Goal: Use online tool/utility: Utilize a website feature to perform a specific function

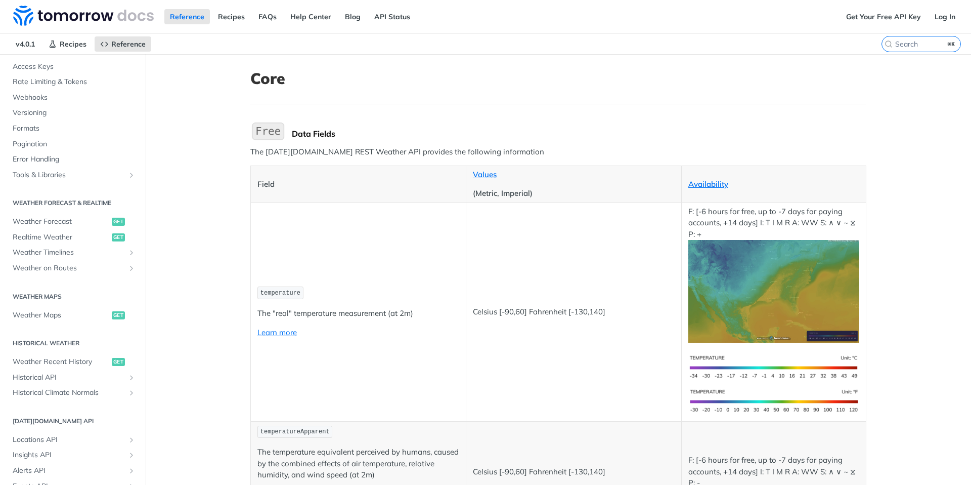
scroll to position [342, 0]
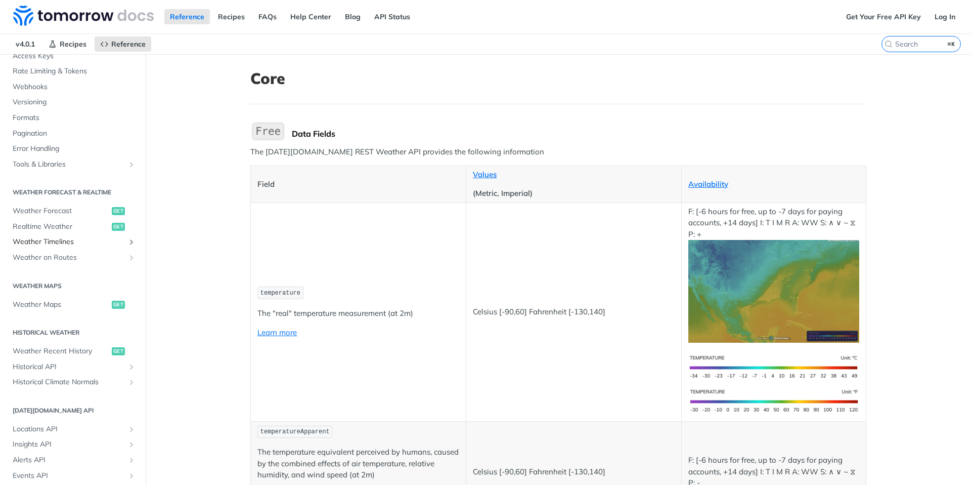
click at [63, 243] on span "Weather Timelines" at bounding box center [69, 242] width 112 height 10
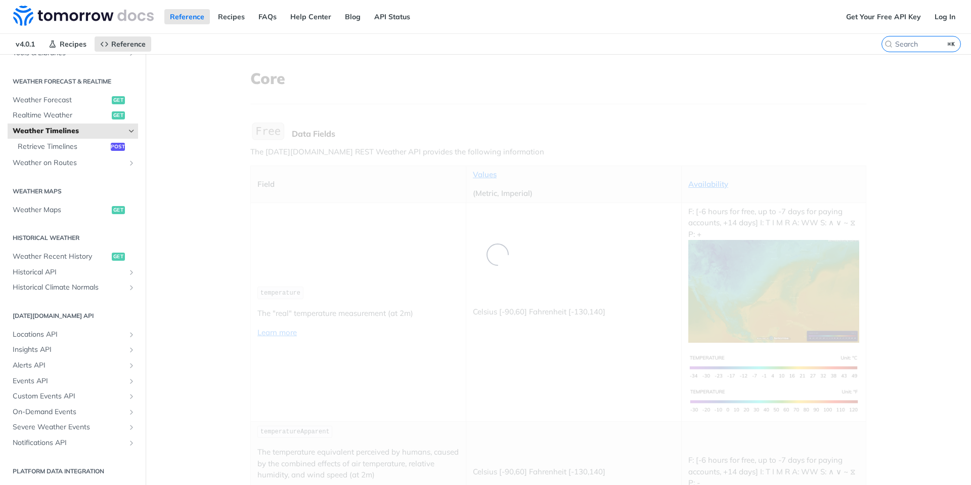
scroll to position [93, 0]
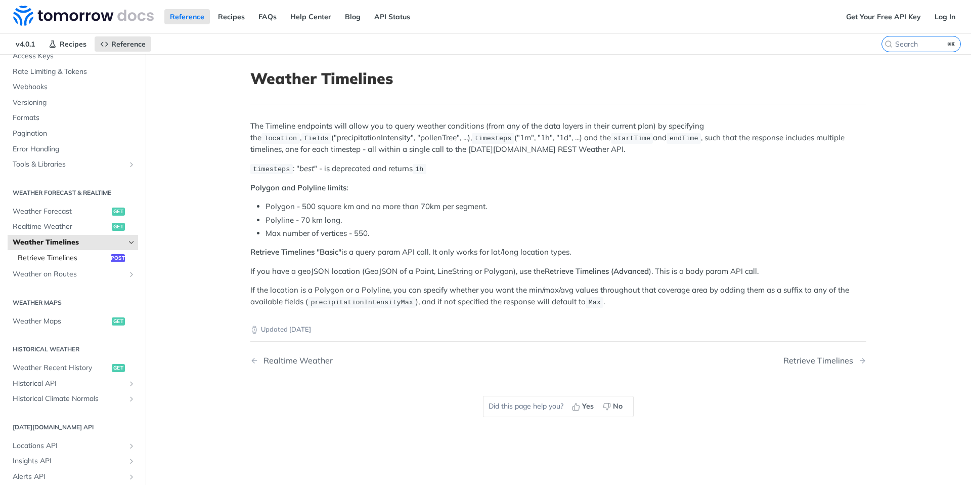
click at [68, 257] on span "Retrieve Timelines" at bounding box center [63, 258] width 91 height 10
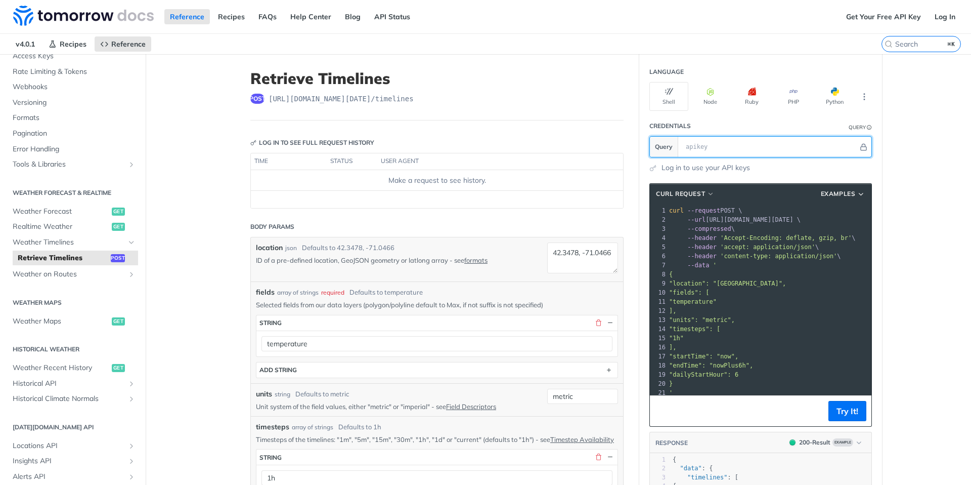
click at [756, 147] on input "text" at bounding box center [770, 147] width 178 height 20
type input "B"
paste input "VuQuY6IMNGQH74h2bzYljUGMoKf4p8mr"
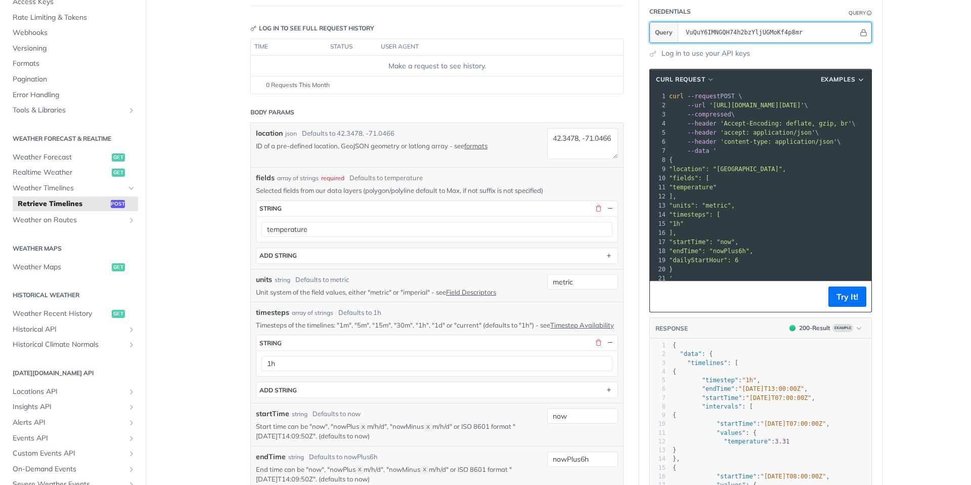
scroll to position [117, 0]
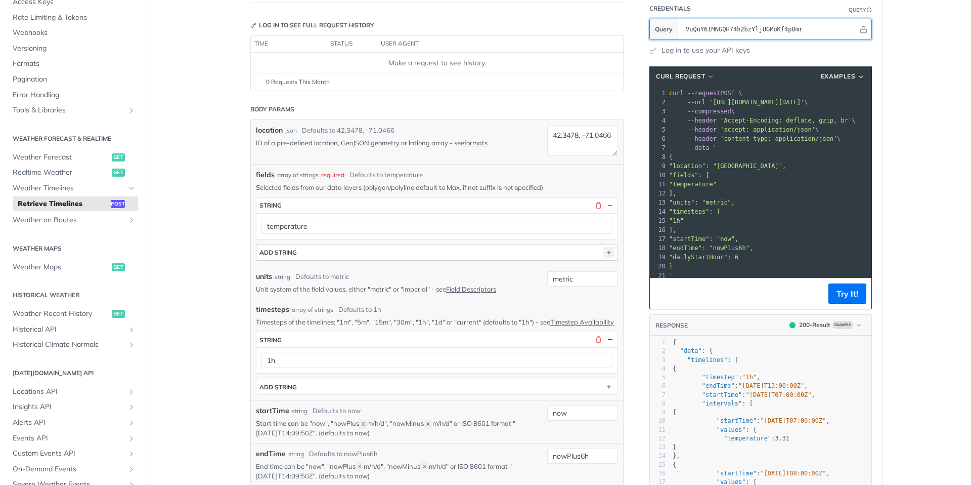
type input "VuQuY6IMNGQH74h2bzYljUGMoKf4p8mr"
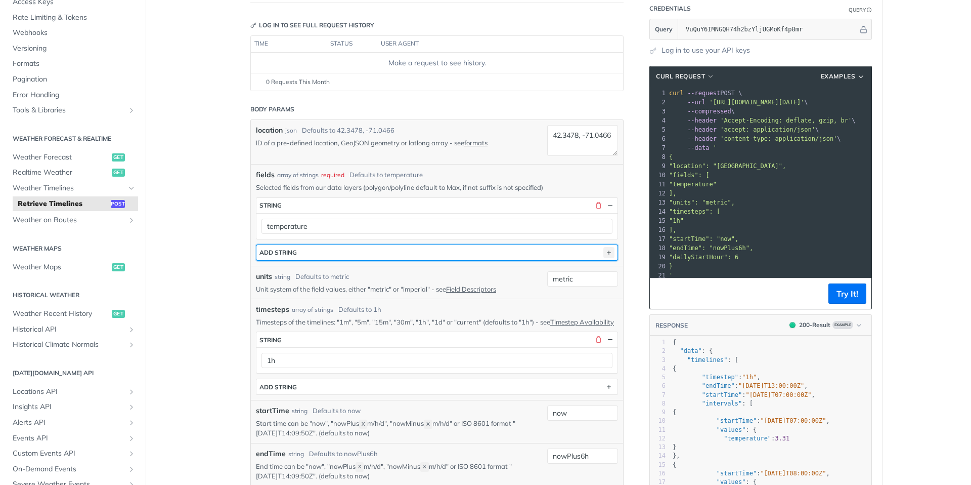
click at [608, 253] on icon "button" at bounding box center [609, 252] width 11 height 11
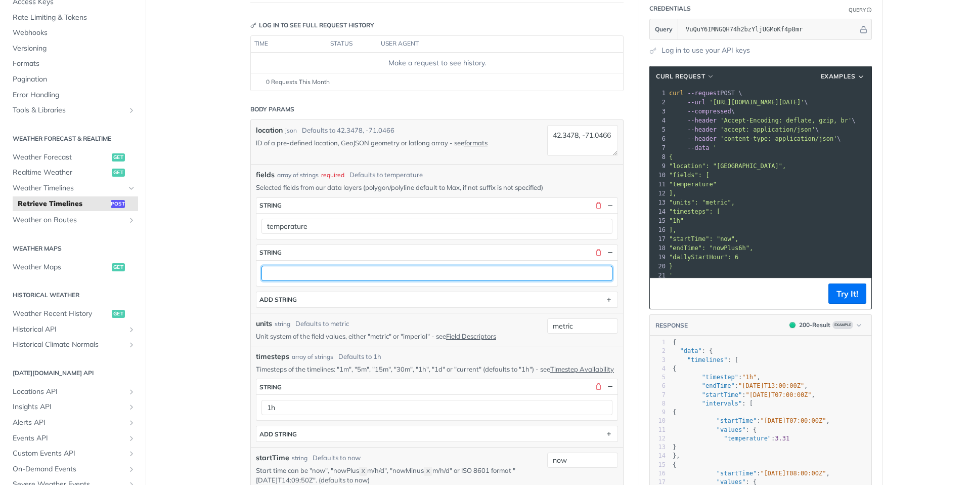
click at [404, 272] on input "text" at bounding box center [437, 273] width 351 height 15
click at [355, 273] on input "precip" at bounding box center [437, 273] width 351 height 15
paste input "itationIntensity"
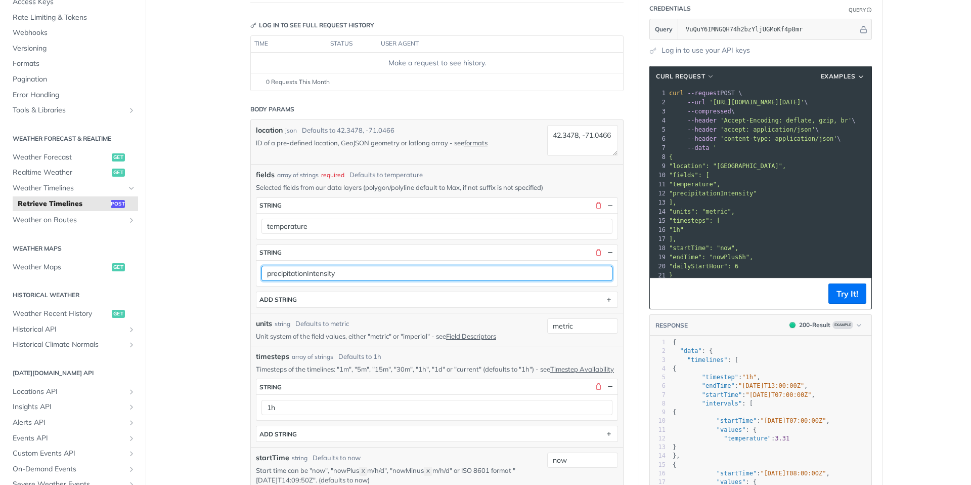
type input "precipitationIntensity"
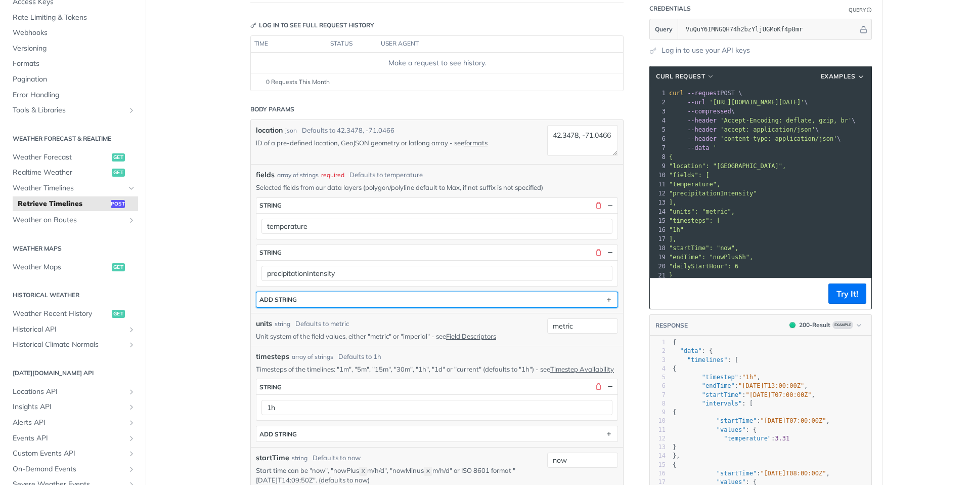
click at [284, 298] on div "ADD string" at bounding box center [278, 299] width 37 height 8
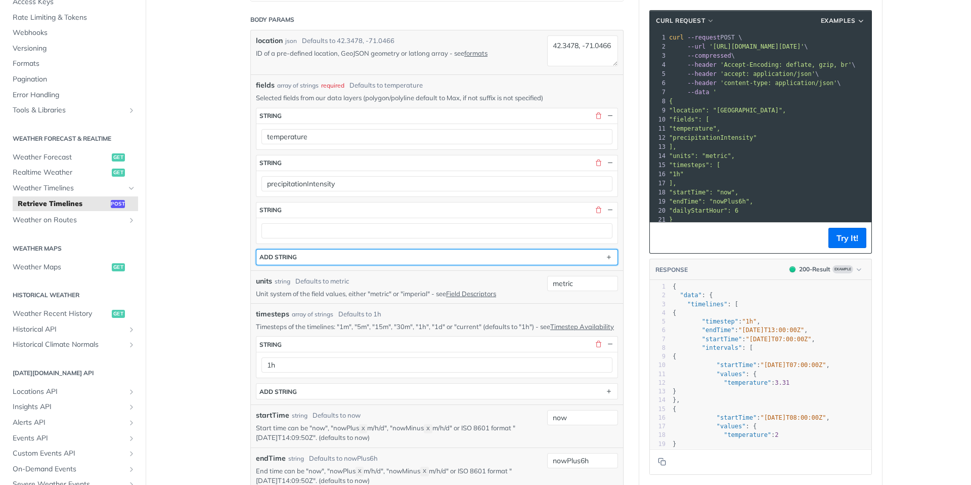
scroll to position [218, 0]
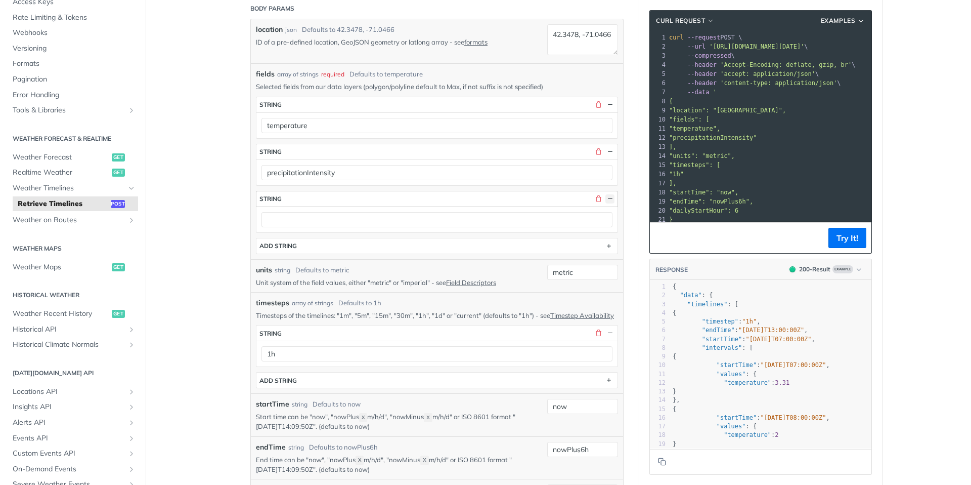
click at [610, 197] on button "button" at bounding box center [610, 198] width 9 height 9
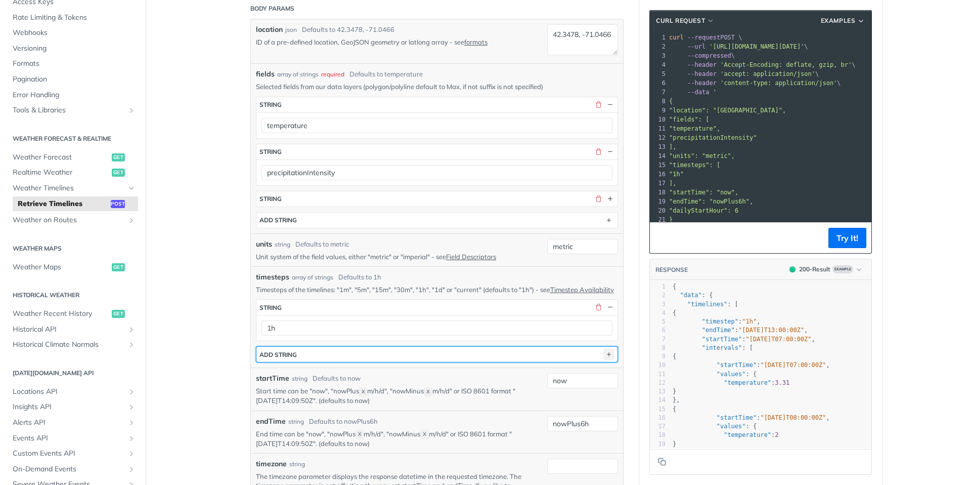
click at [605, 360] on icon "button" at bounding box center [609, 354] width 11 height 11
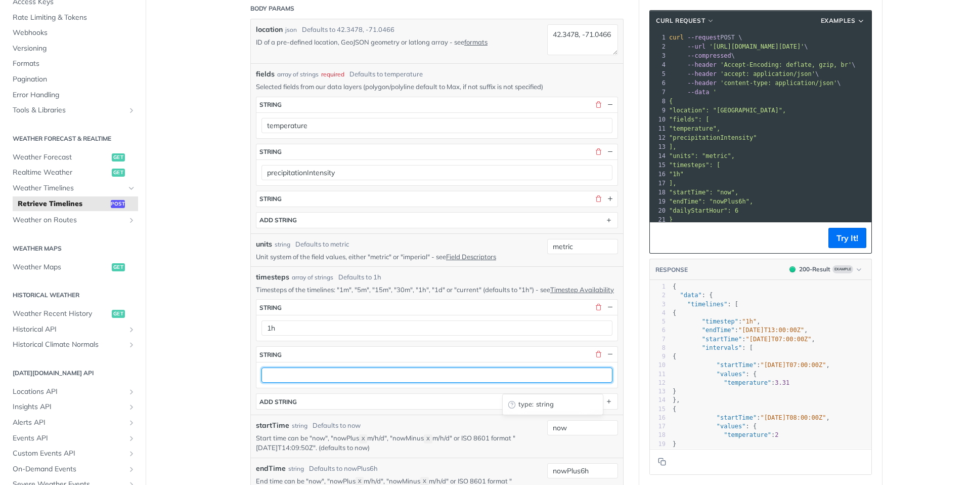
click at [404, 382] on input "text" at bounding box center [437, 374] width 351 height 15
type input "1m"
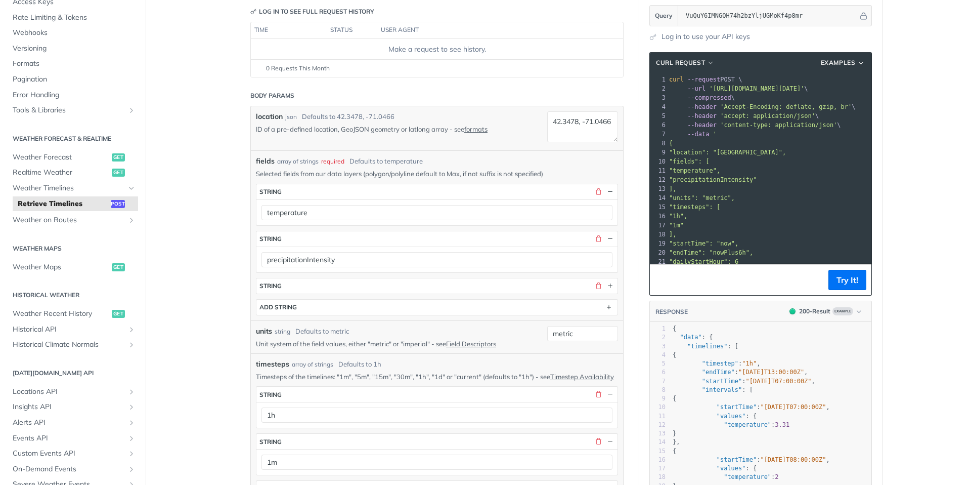
scroll to position [113, 0]
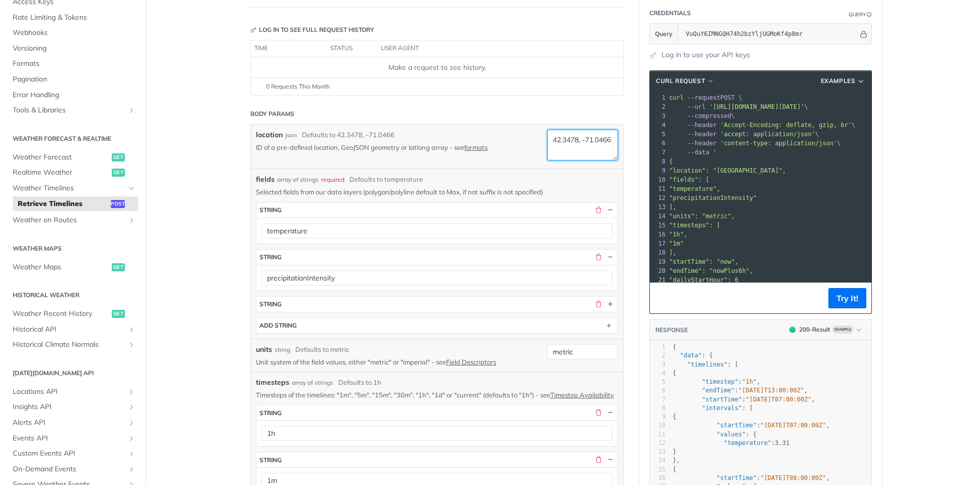
click at [579, 135] on textarea "42.3478, -71.0466" at bounding box center [582, 145] width 71 height 31
type textarea "N"
click at [575, 140] on textarea "Billings" at bounding box center [582, 145] width 71 height 31
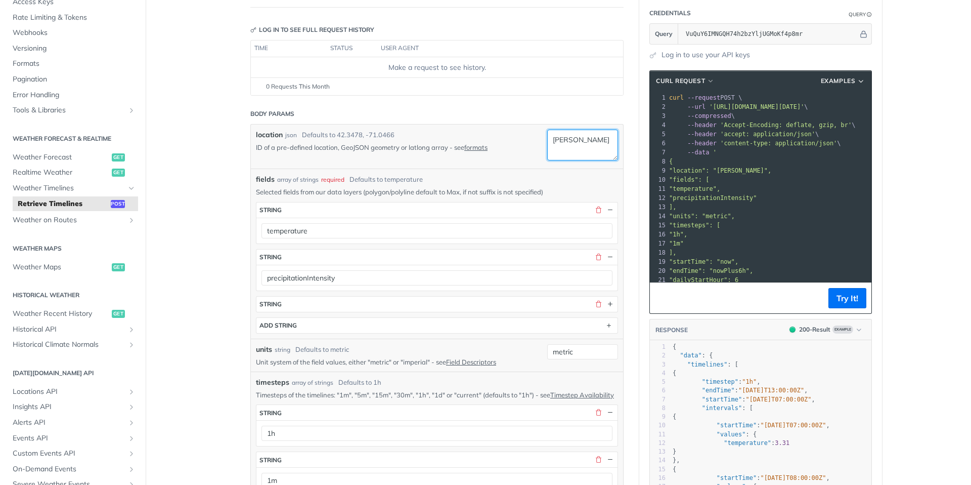
click at [575, 140] on textarea "Billings" at bounding box center [582, 145] width 71 height 31
paste textarea ", Montana"
click at [853, 301] on button "Try It!" at bounding box center [848, 298] width 38 height 20
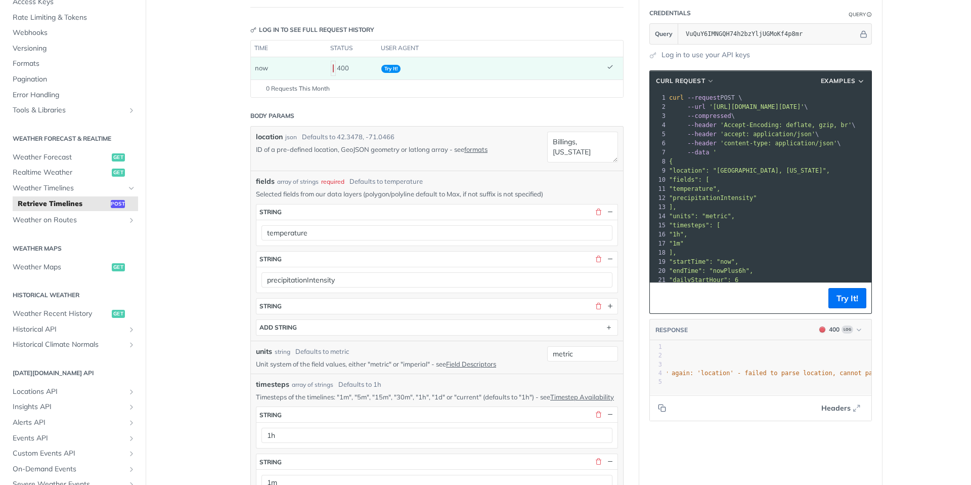
scroll to position [0, 0]
click at [579, 144] on textarea "Billings, Montana" at bounding box center [582, 147] width 71 height 31
type textarea "Billings Montana"
click at [856, 292] on button "Try It!" at bounding box center [848, 298] width 38 height 20
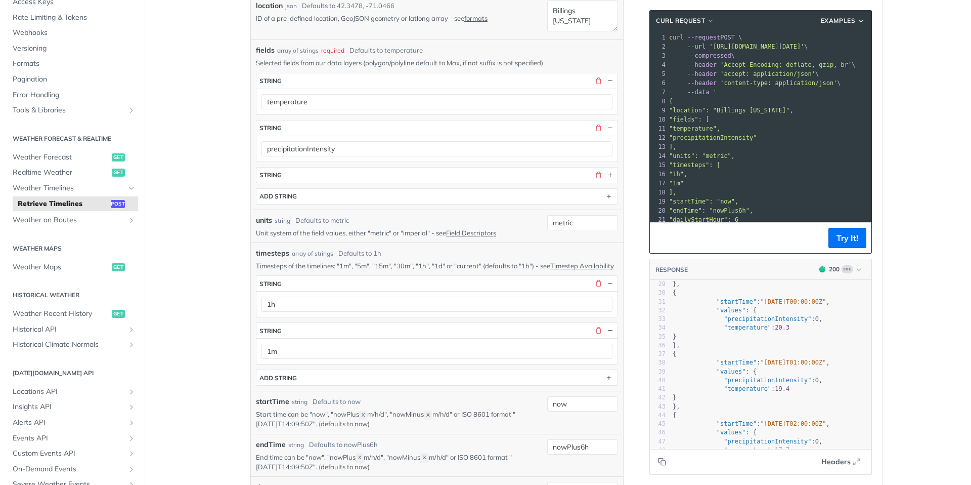
scroll to position [248, 0]
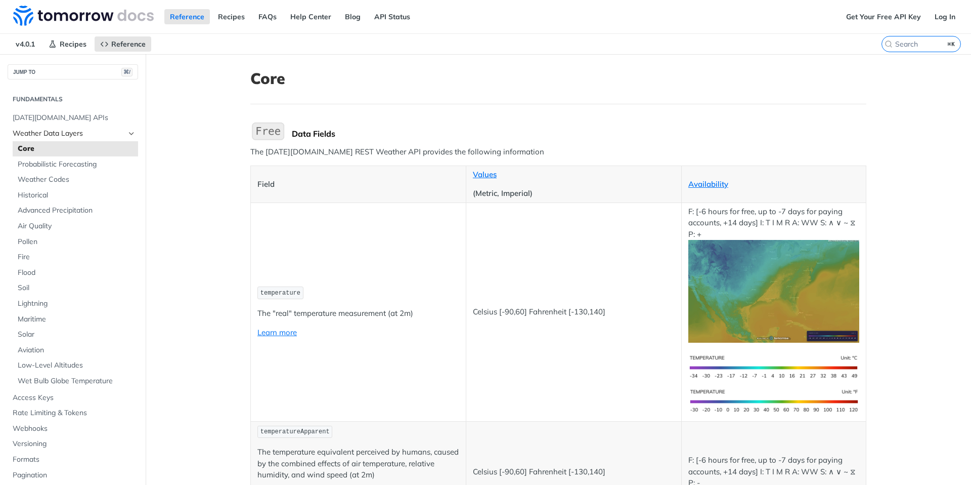
click at [49, 132] on span "Weather Data Layers" at bounding box center [69, 134] width 112 height 10
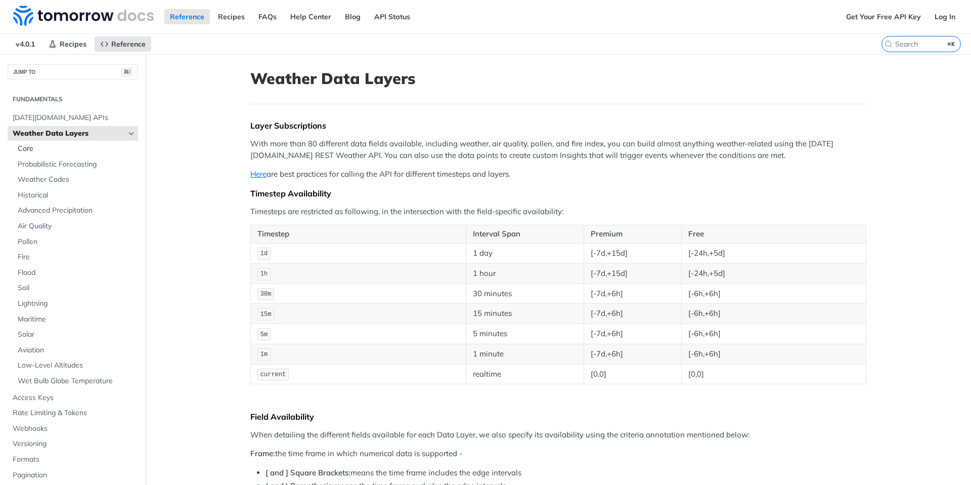
click at [44, 151] on span "Core" at bounding box center [77, 149] width 118 height 10
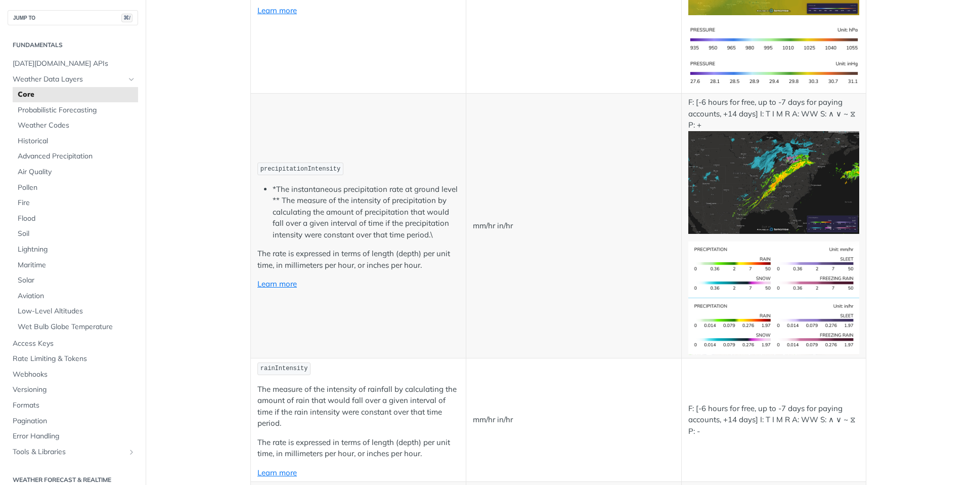
scroll to position [1712, 0]
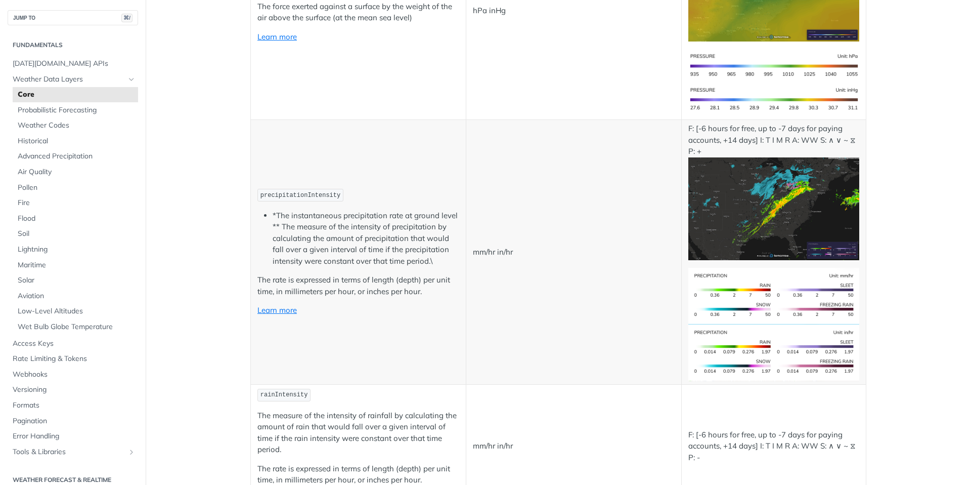
click at [313, 195] on span "precipitationIntensity" at bounding box center [301, 195] width 80 height 7
copy td "precipitationIntensity"
